Goal: Answer question/provide support

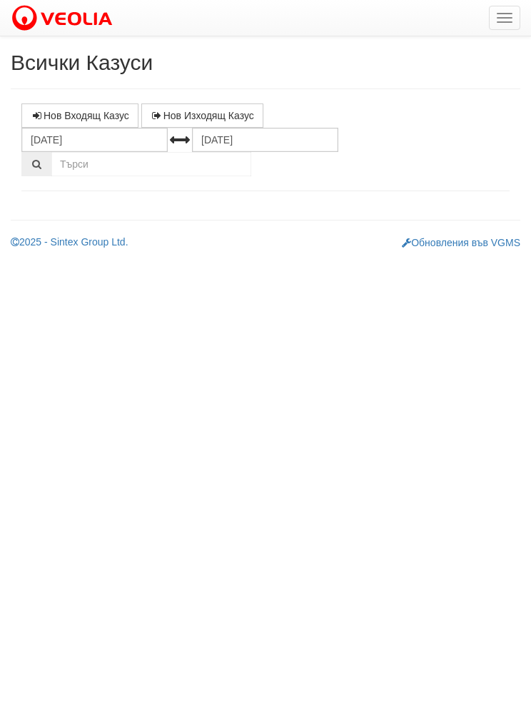
select select "1"
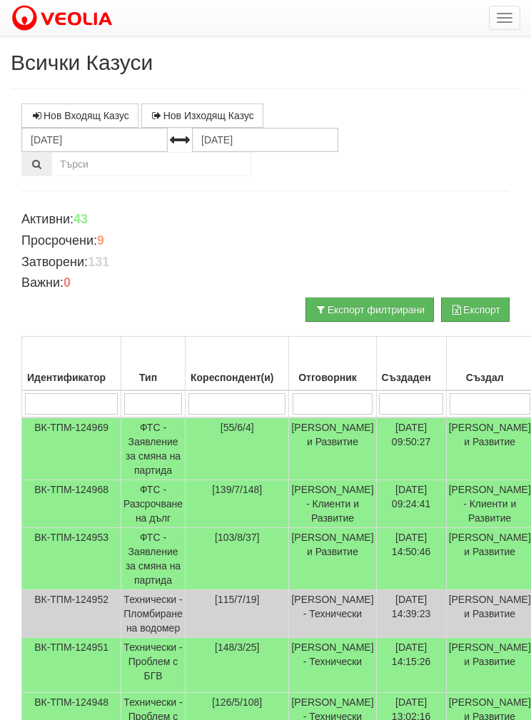
click at [330, 395] on input "search" at bounding box center [333, 403] width 81 height 21
type input "Д"
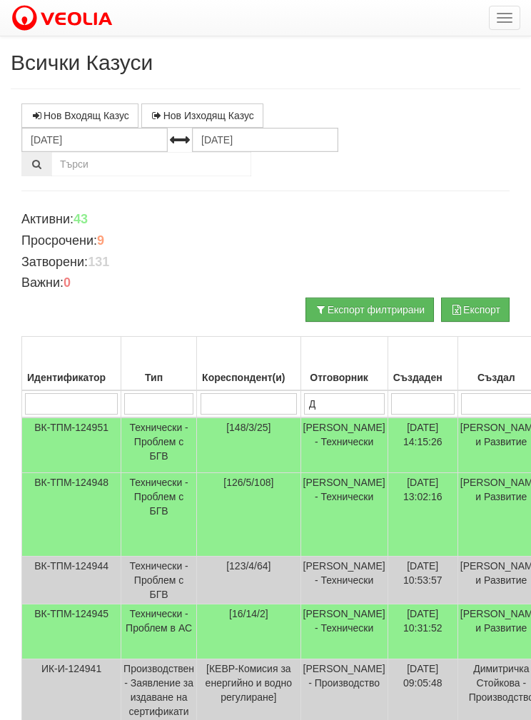
type input "Ди"
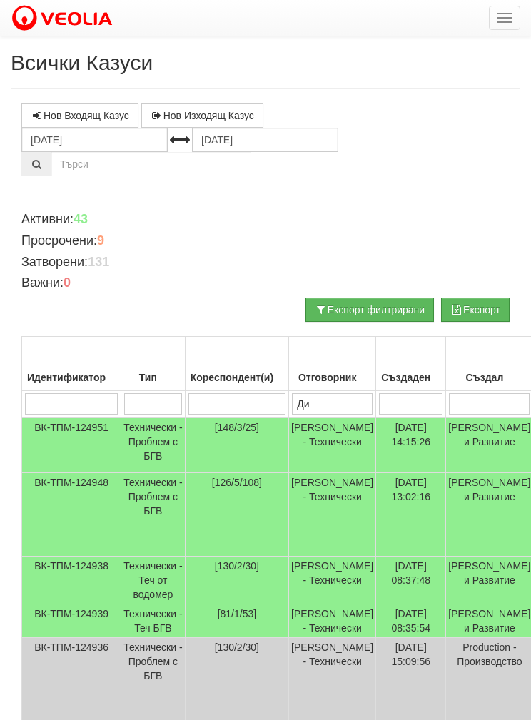
type input "Дия"
type input "[PERSON_NAME]"
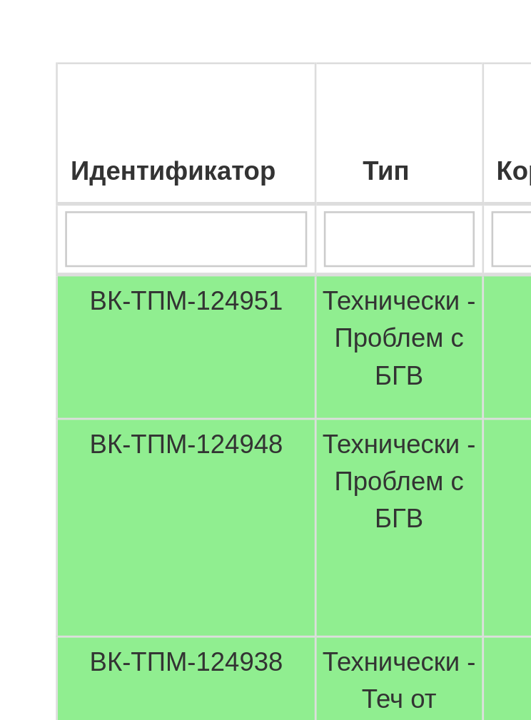
type input "[PERSON_NAME]"
click at [153, 417] on td "Технически - Проблем с БГВ" at bounding box center [153, 445] width 64 height 56
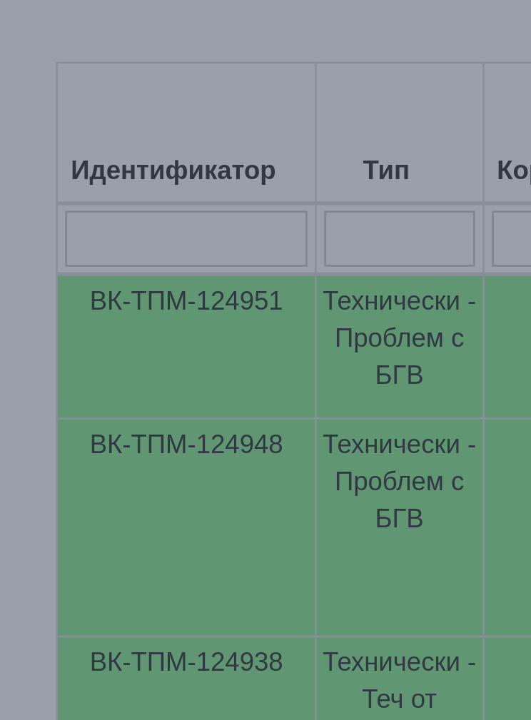
select select "1"
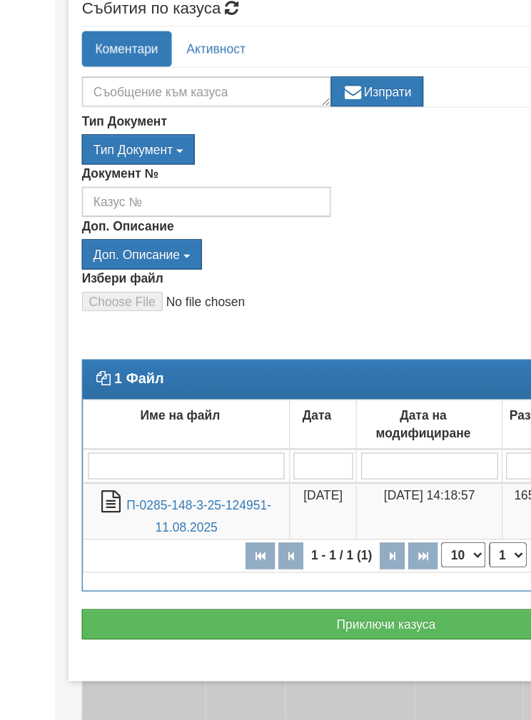
scroll to position [111, 0]
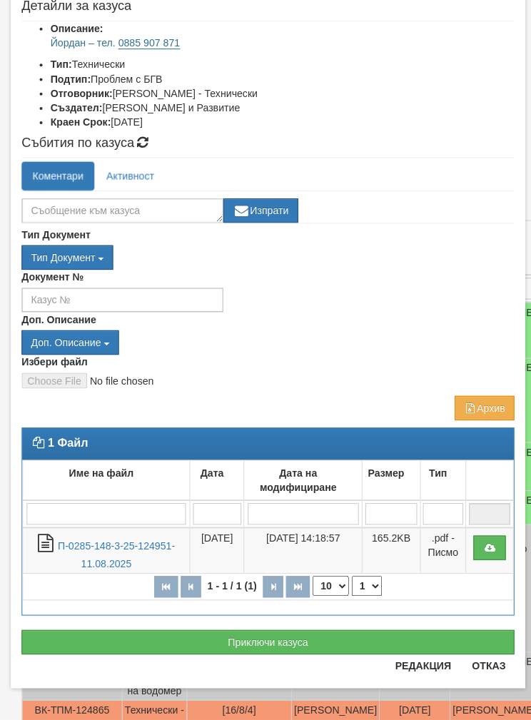
click at [278, 631] on button "Приключи казуса" at bounding box center [265, 643] width 488 height 24
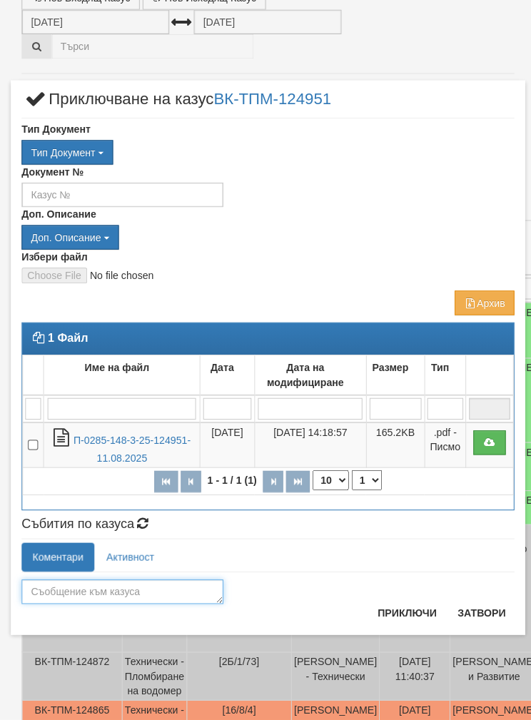
click at [161, 581] on textarea at bounding box center [121, 593] width 200 height 24
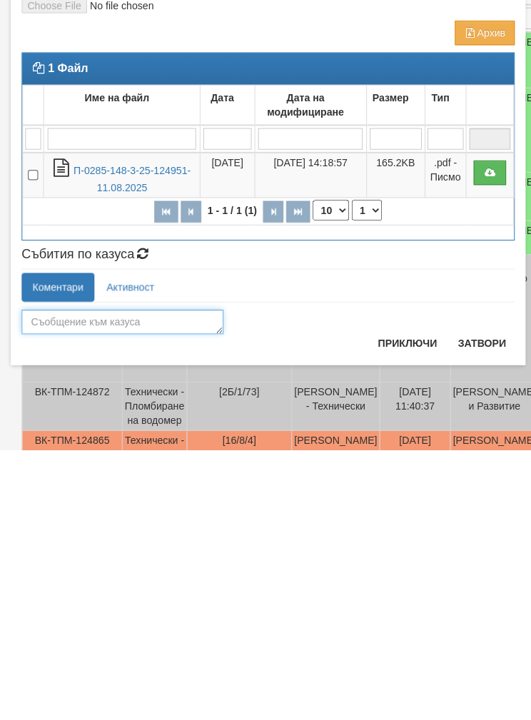
scroll to position [203, 0]
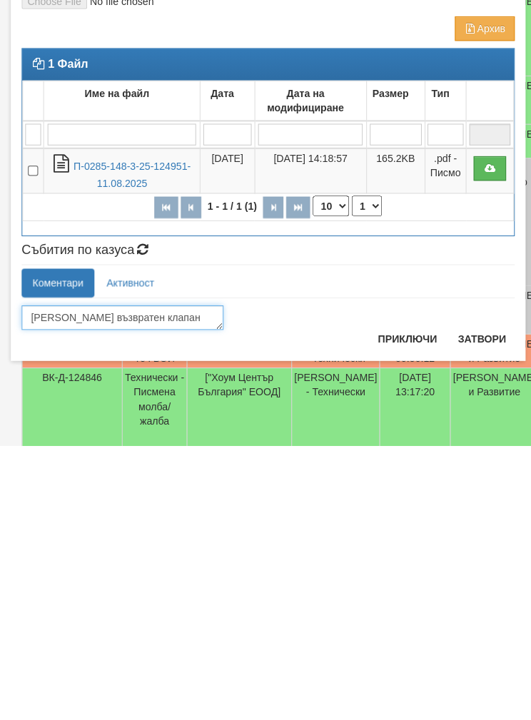
type textarea "[PERSON_NAME] възвратен клапан"
click at [405, 602] on button "Приключи" at bounding box center [403, 613] width 76 height 23
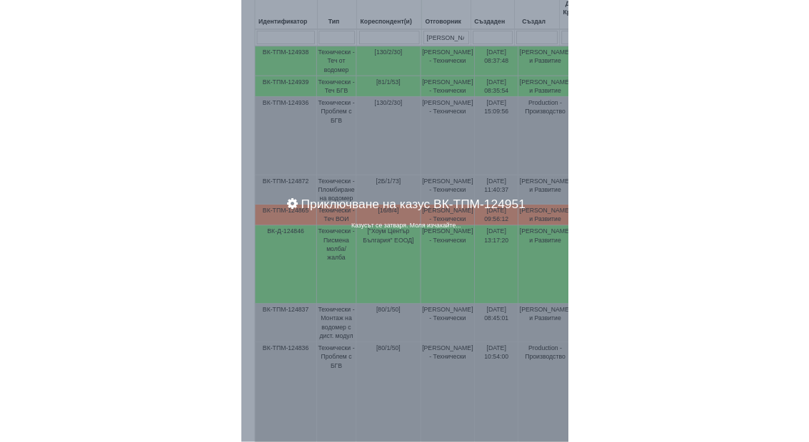
scroll to position [477, 0]
